Goal: Transaction & Acquisition: Purchase product/service

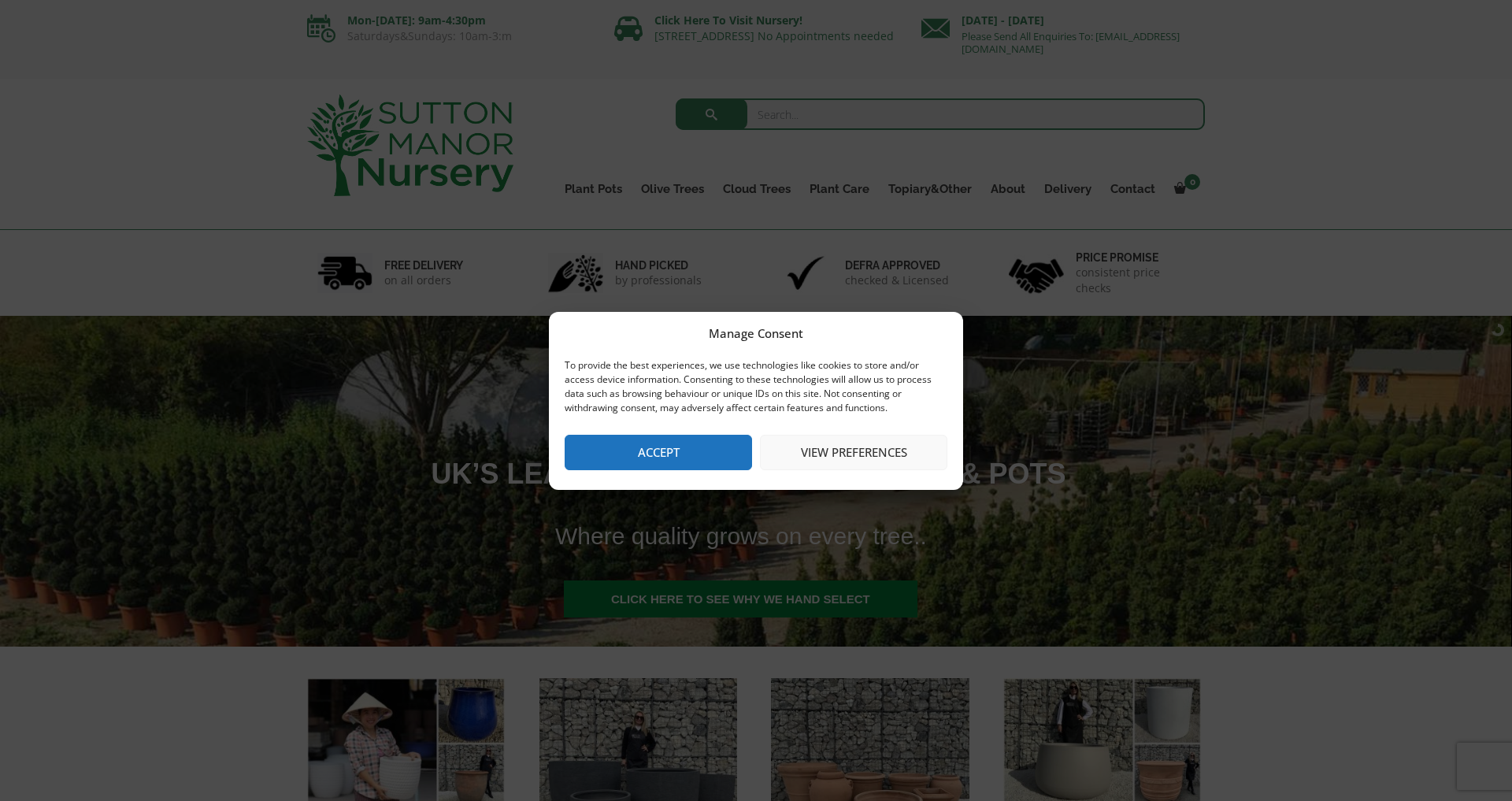
click at [659, 447] on button "Accept" at bounding box center [658, 452] width 187 height 36
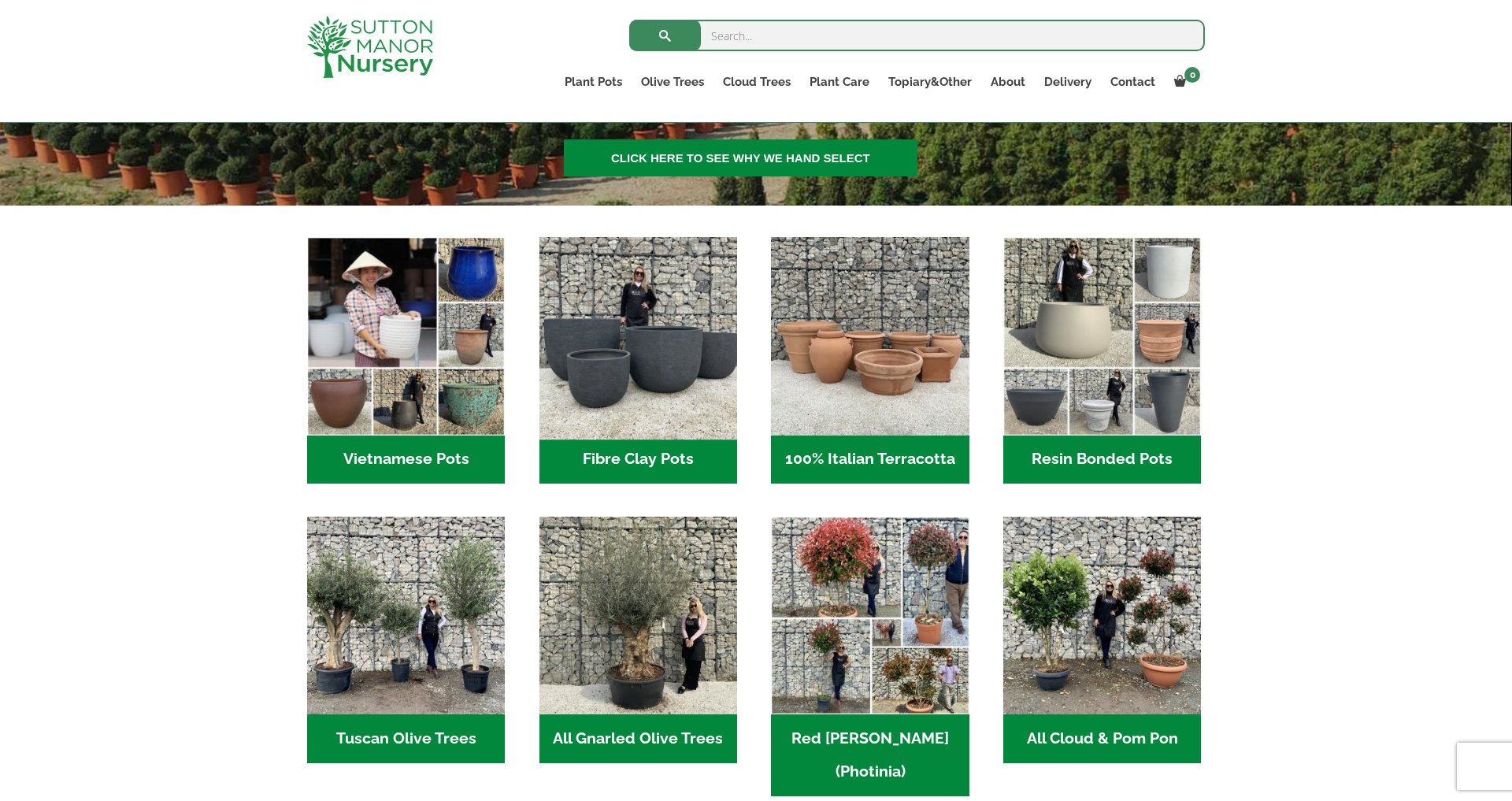
scroll to position [414, 0]
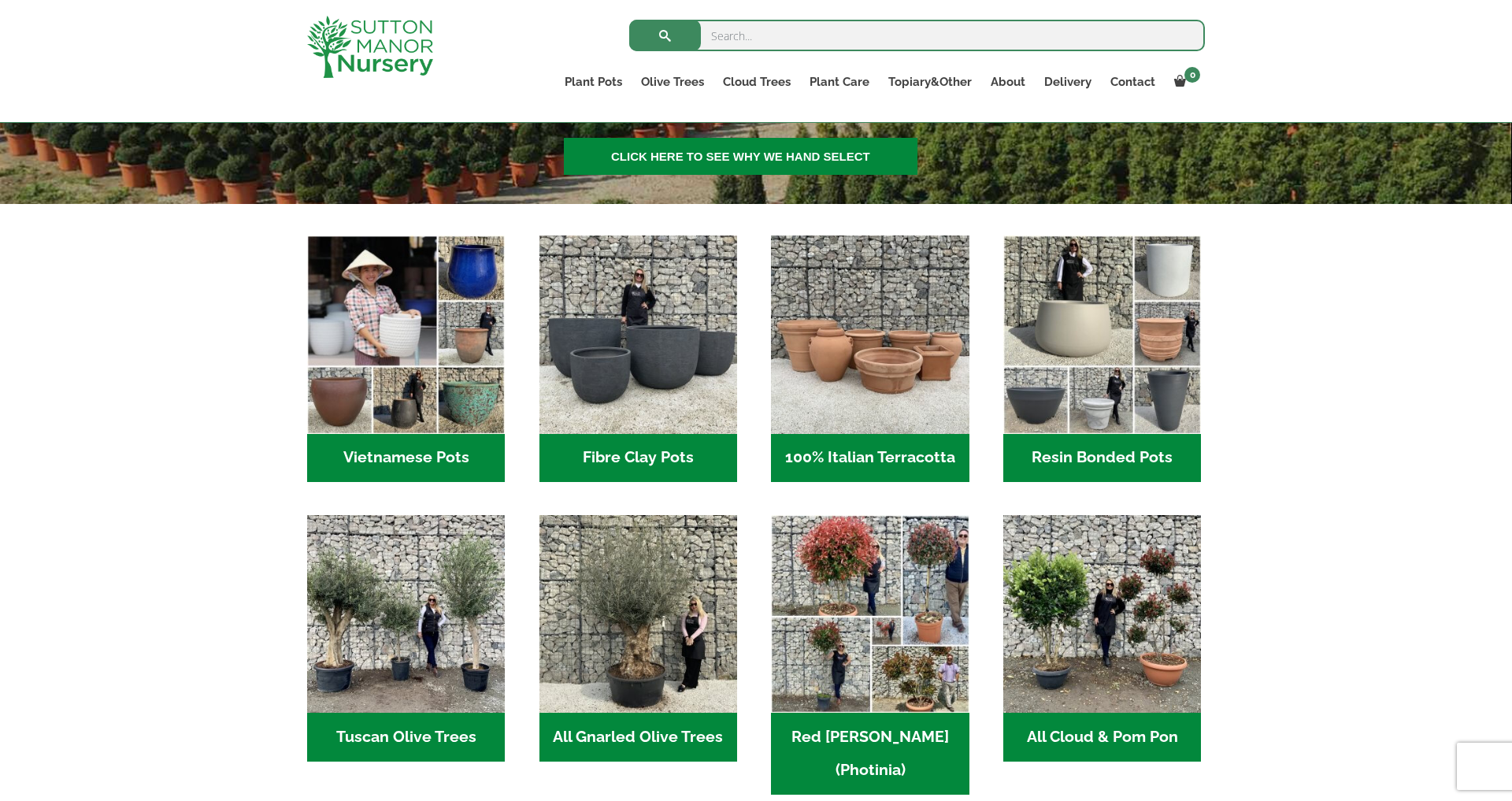
click at [635, 734] on h2 "All Gnarled Olive Trees (213)" at bounding box center [638, 736] width 198 height 49
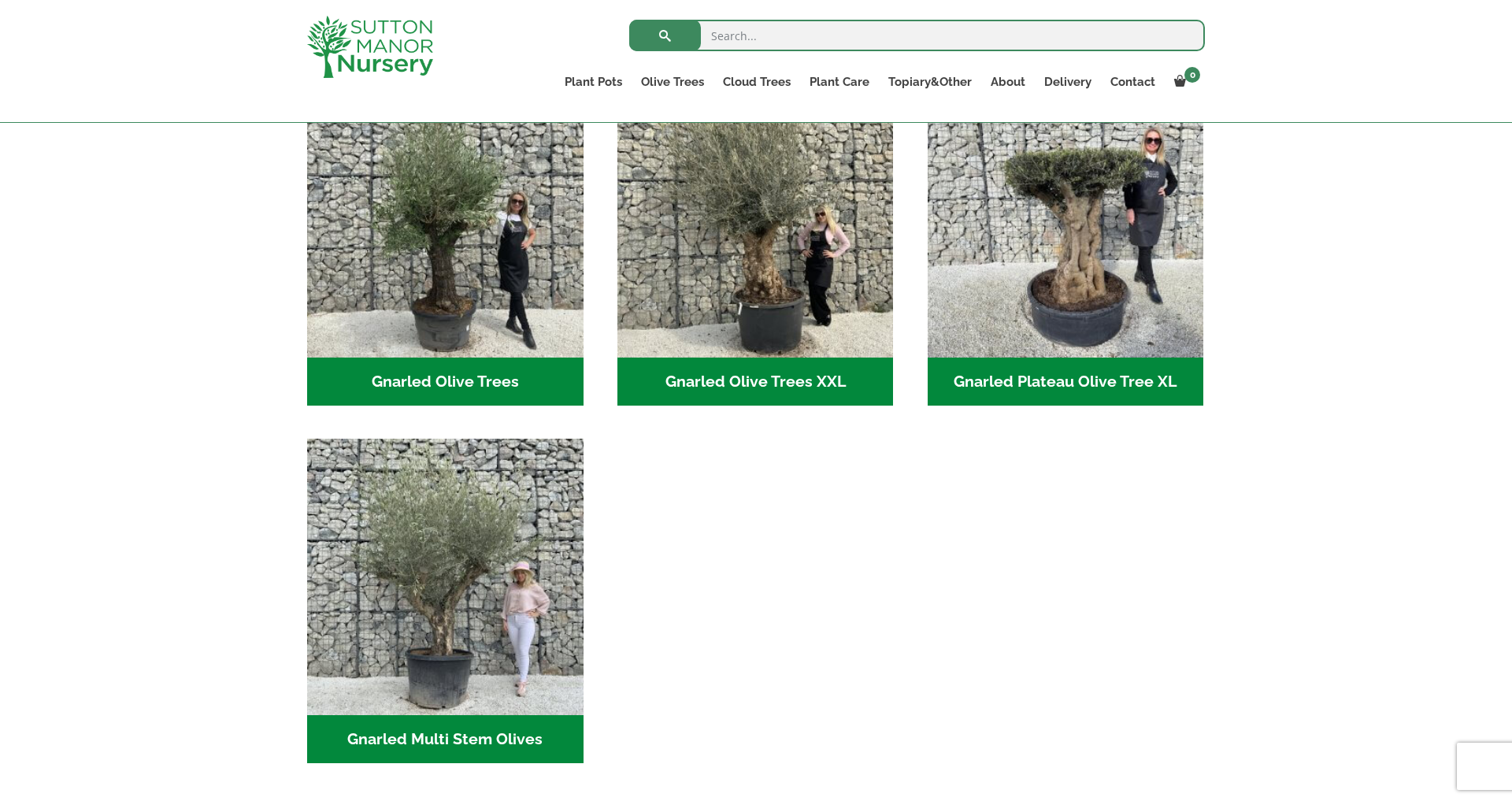
scroll to position [390, 0]
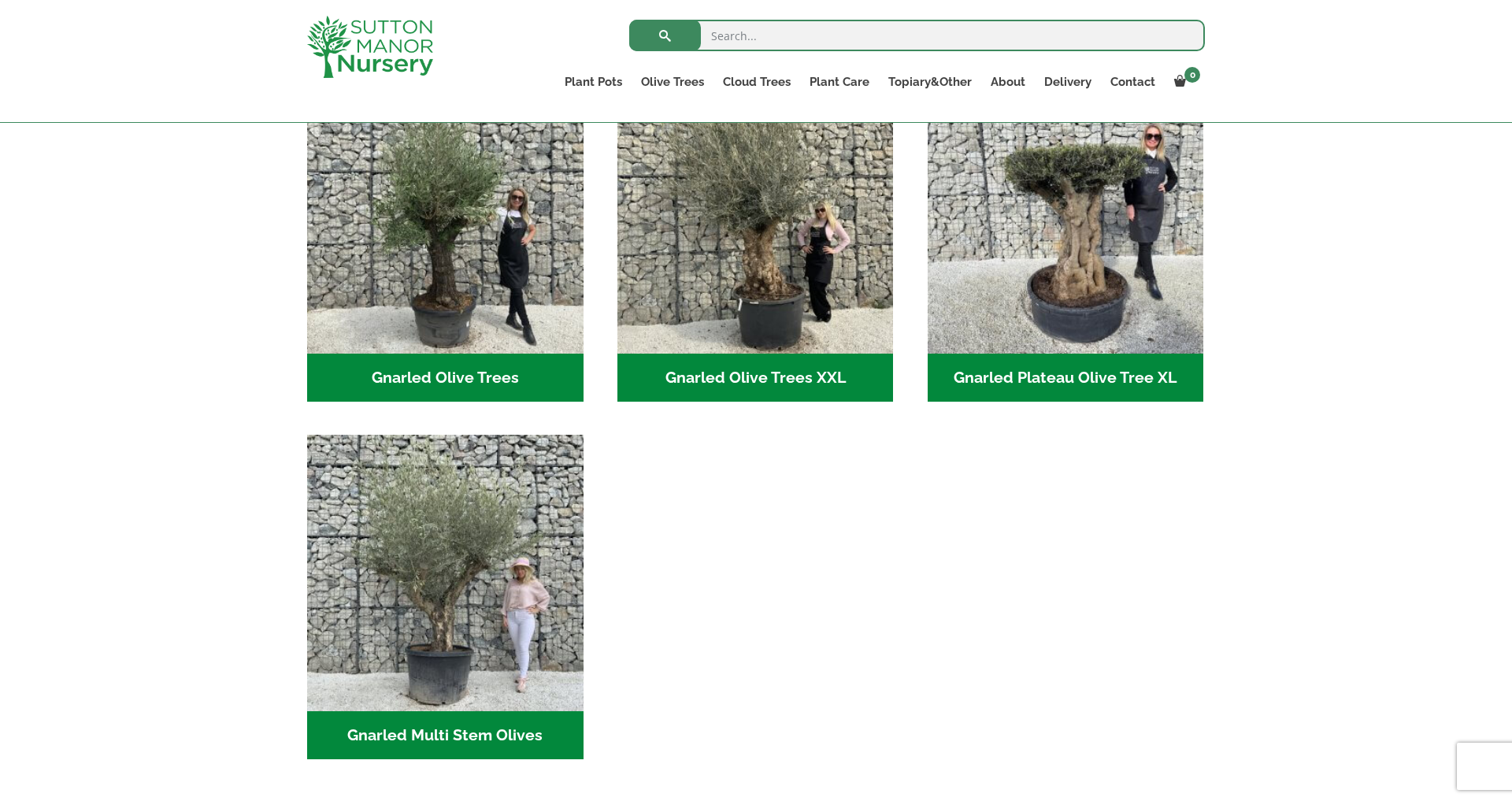
click at [762, 369] on h2 "Gnarled Olive Trees XXL (60)" at bounding box center [756, 378] width 277 height 49
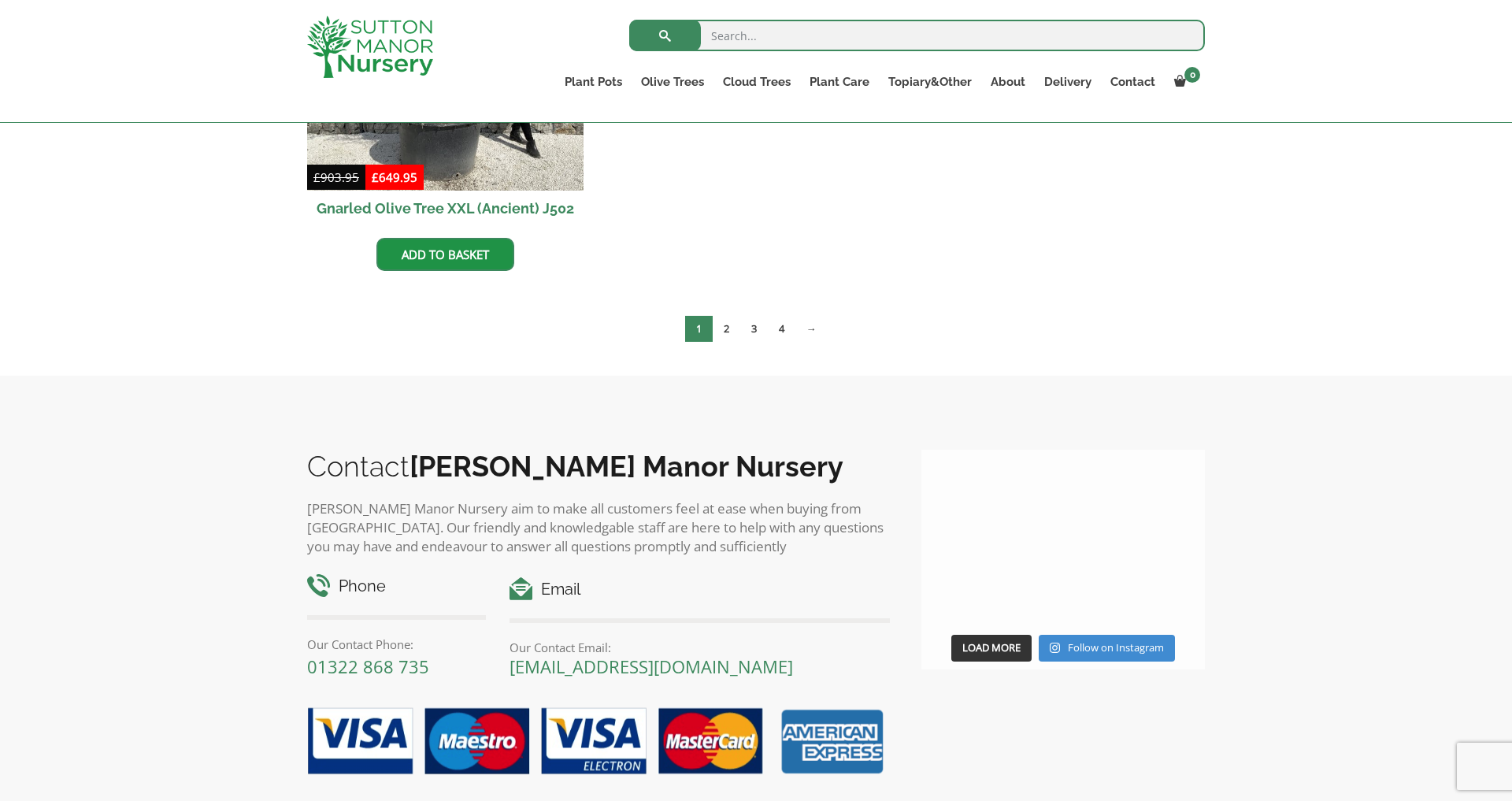
scroll to position [2937, 0]
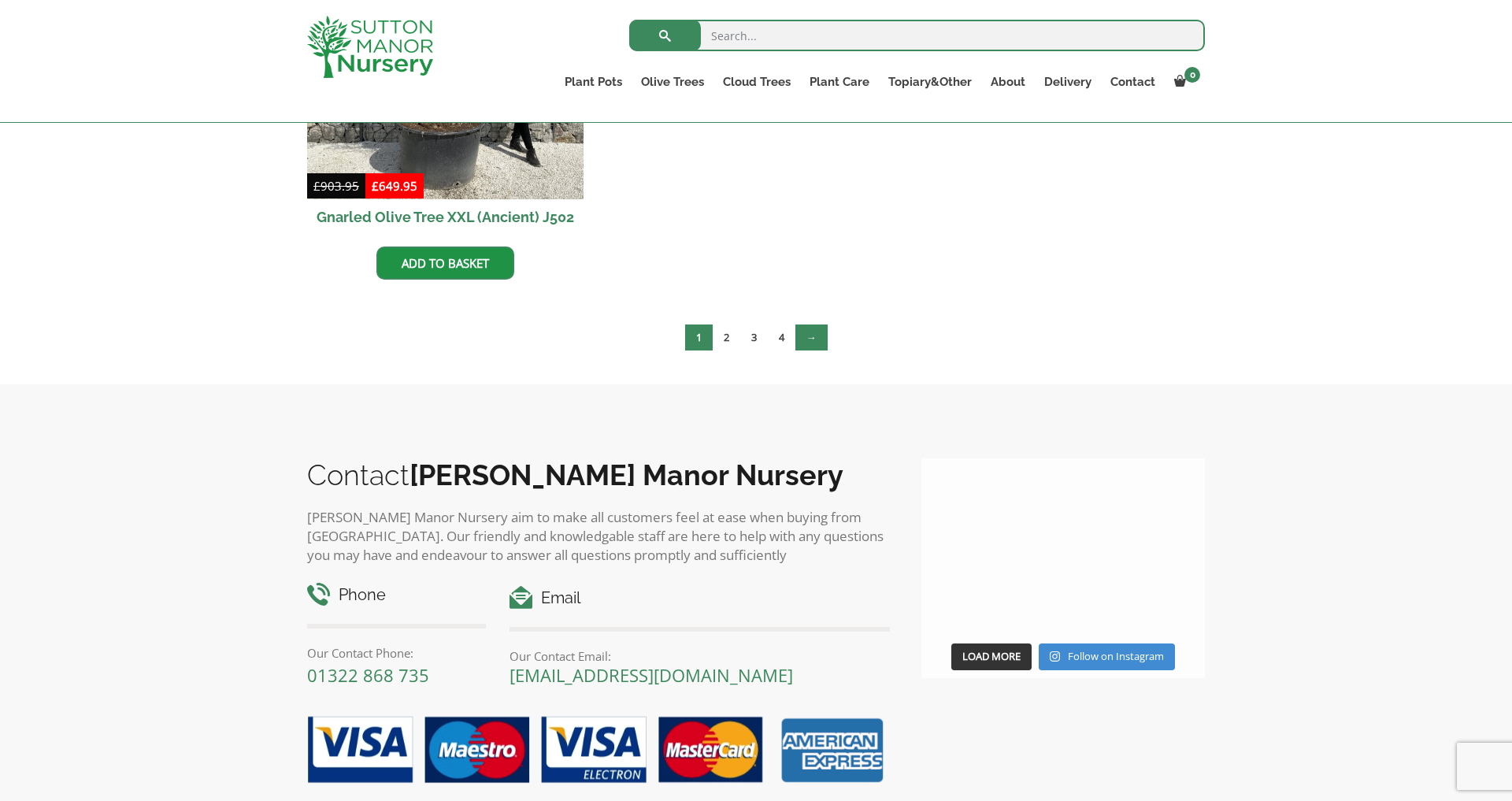
click at [813, 337] on link "→" at bounding box center [812, 337] width 32 height 26
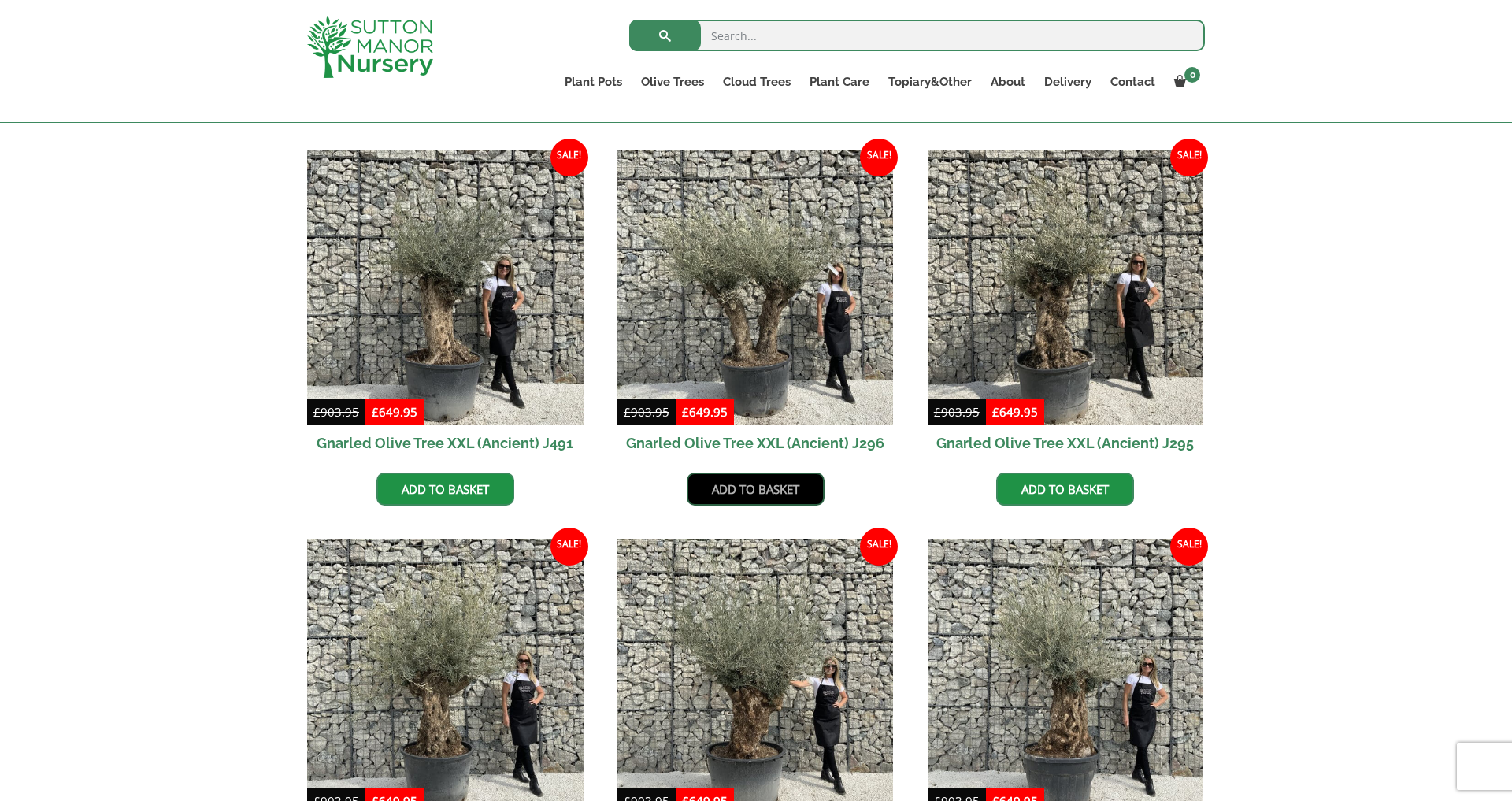
scroll to position [1503, 0]
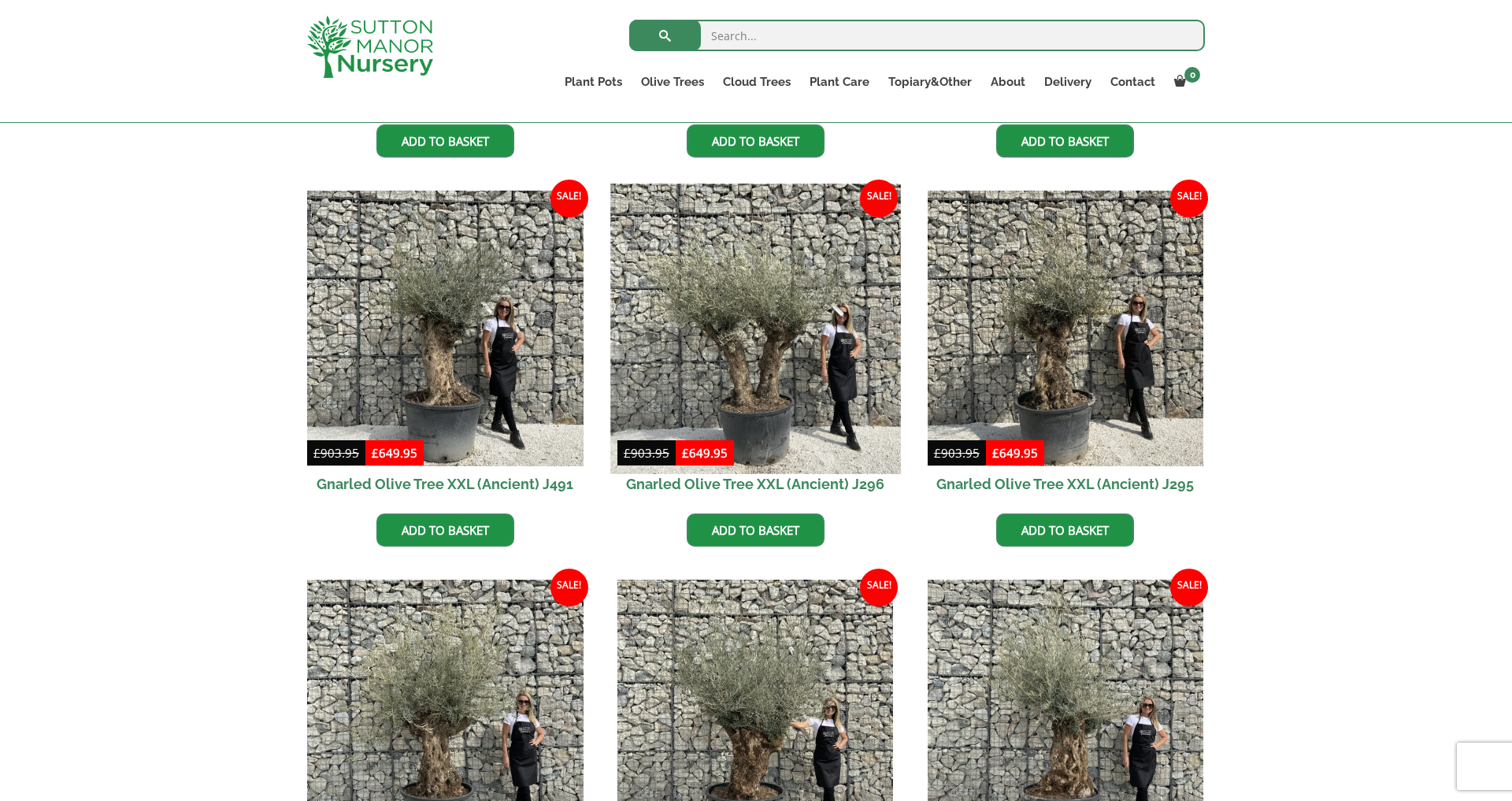
click at [768, 391] on img at bounding box center [755, 328] width 290 height 289
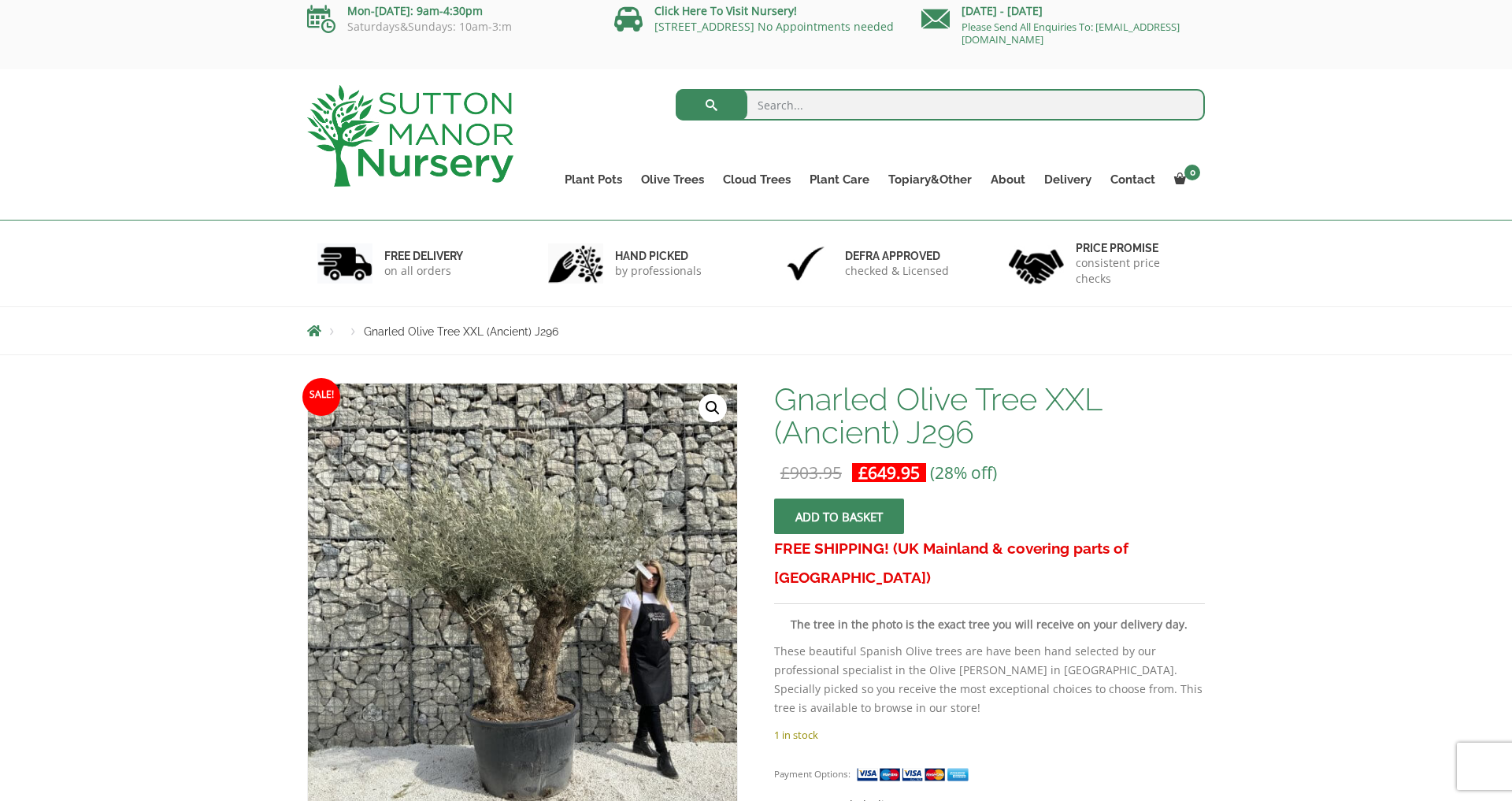
scroll to position [8, 0]
